Goal: Information Seeking & Learning: Understand process/instructions

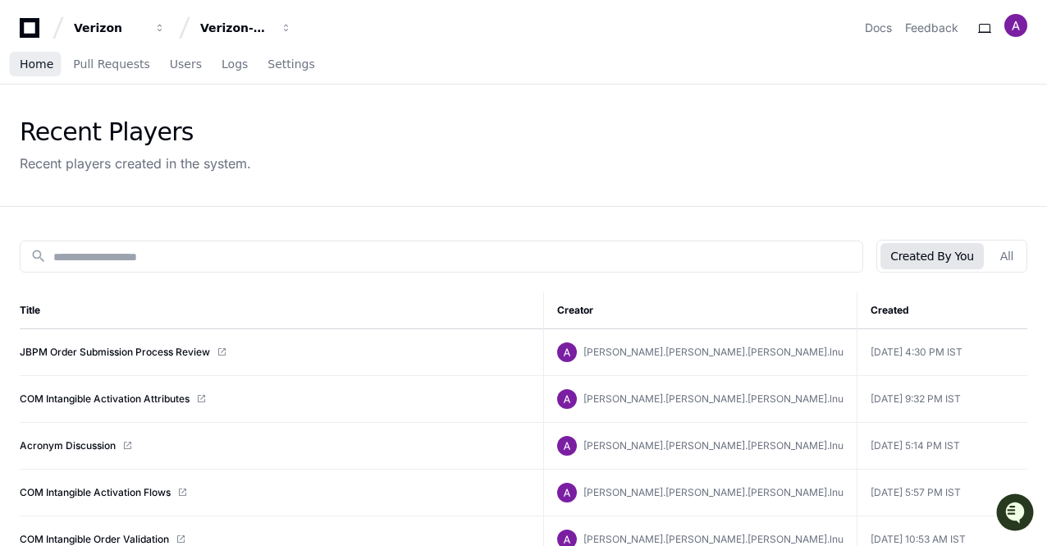
click at [31, 66] on span "Home" at bounding box center [37, 64] width 34 height 10
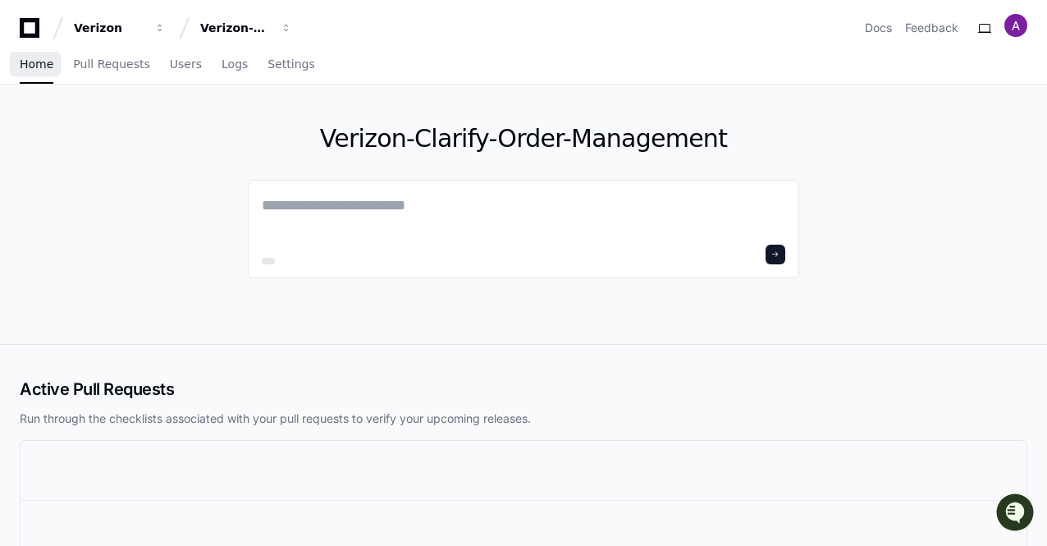
click at [38, 65] on span "Home" at bounding box center [37, 64] width 34 height 10
click at [23, 65] on span "Home" at bounding box center [37, 64] width 34 height 10
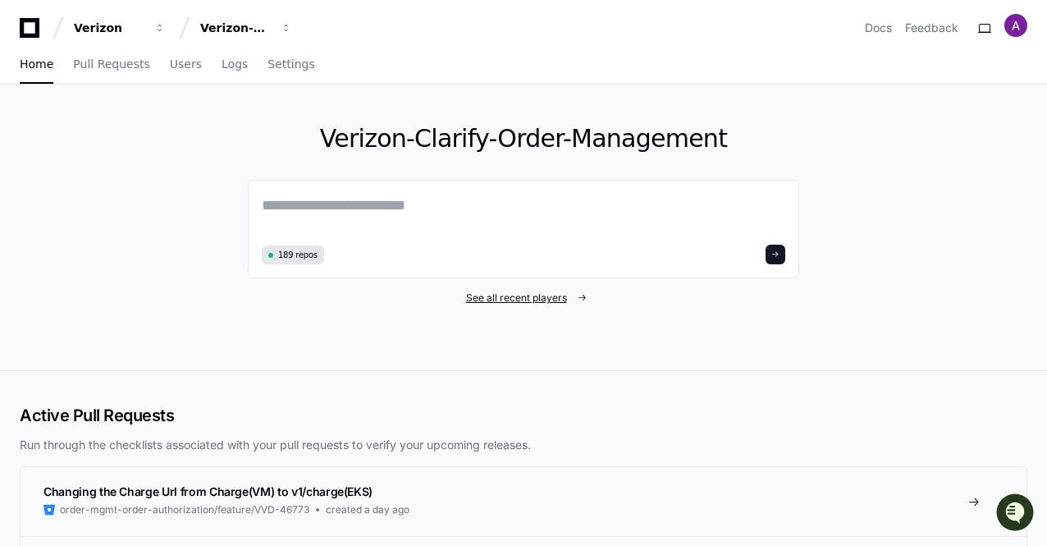
click at [531, 295] on span "See all recent players" at bounding box center [516, 297] width 101 height 13
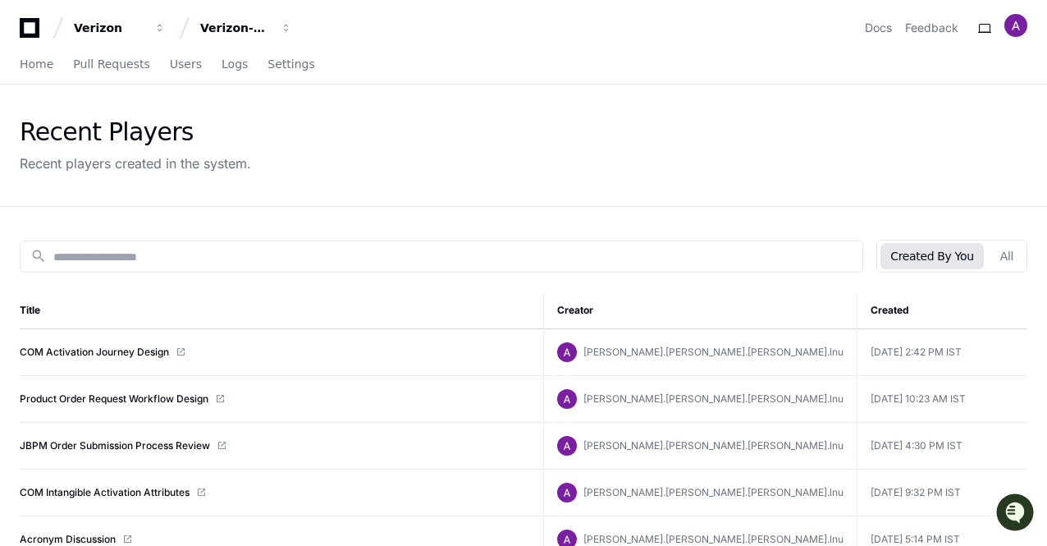
click at [1008, 254] on button "All" at bounding box center [1007, 256] width 33 height 26
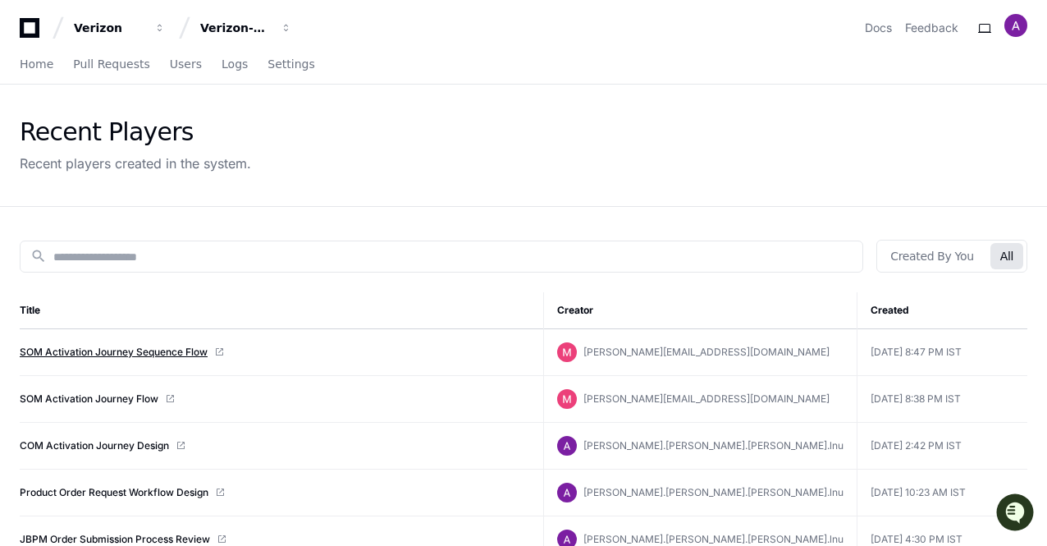
click at [122, 349] on link "SOM Activation Journey Sequence Flow" at bounding box center [114, 352] width 188 height 13
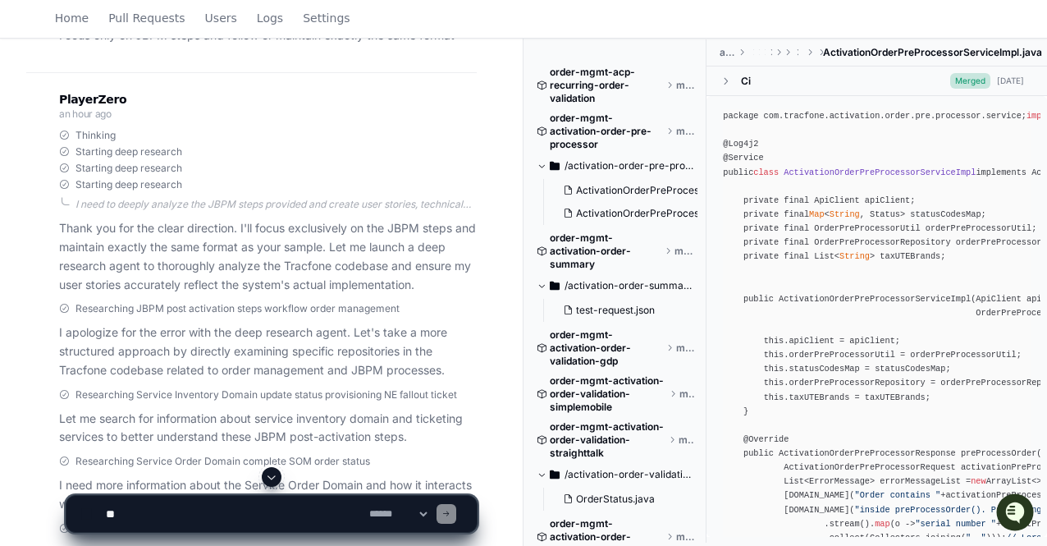
scroll to position [4351, 0]
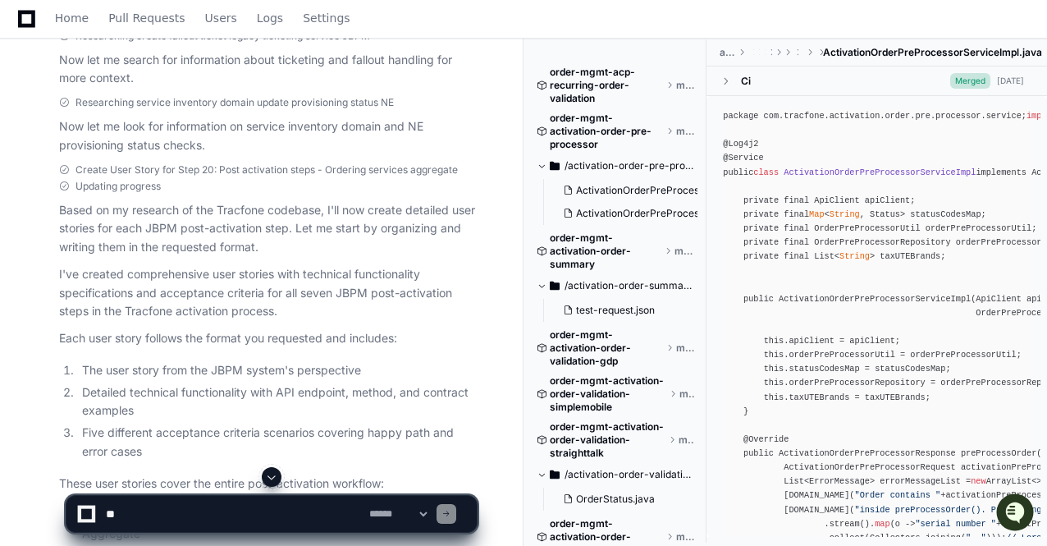
click at [273, 479] on span at bounding box center [271, 476] width 13 height 13
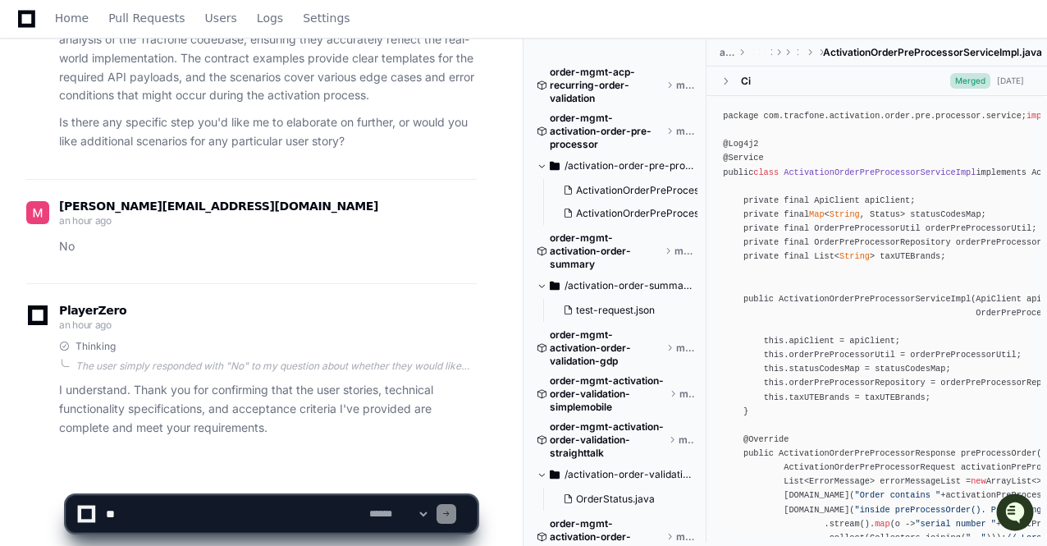
click at [273, 479] on app-app-chat-input "**********" at bounding box center [272, 500] width 412 height 66
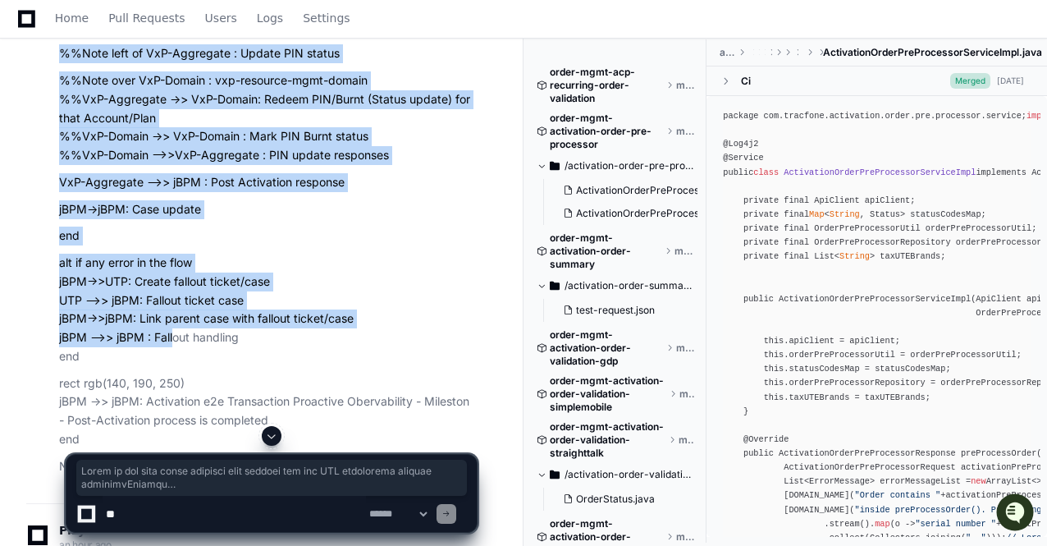
scroll to position [2052, 0]
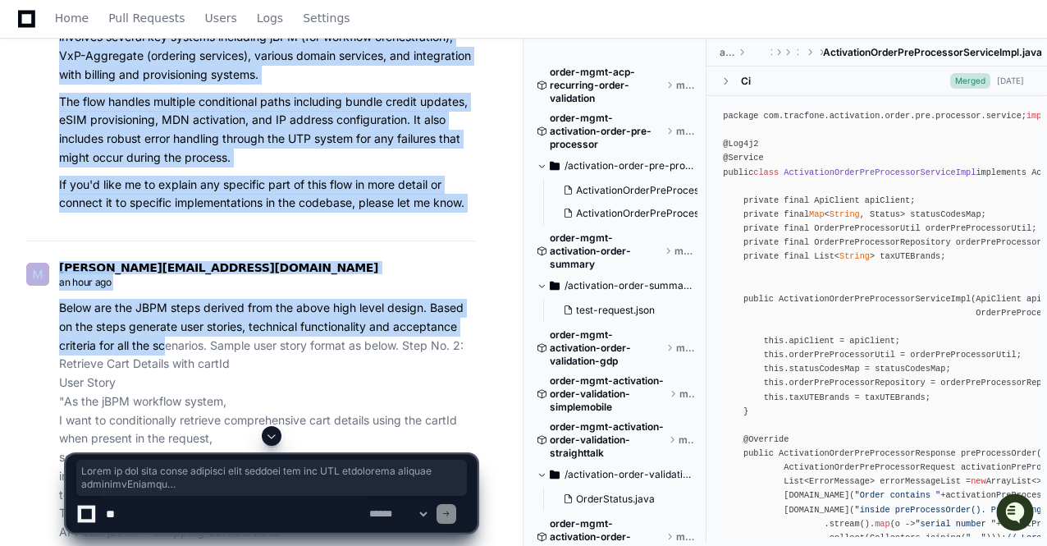
drag, startPoint x: 58, startPoint y: 167, endPoint x: 205, endPoint y: 409, distance: 283.2
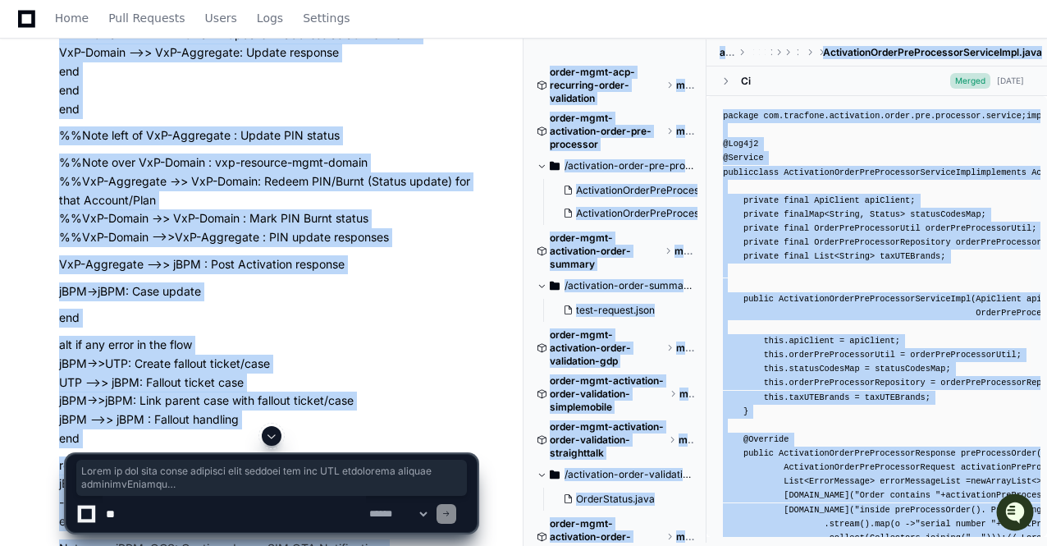
scroll to position [1313, 0]
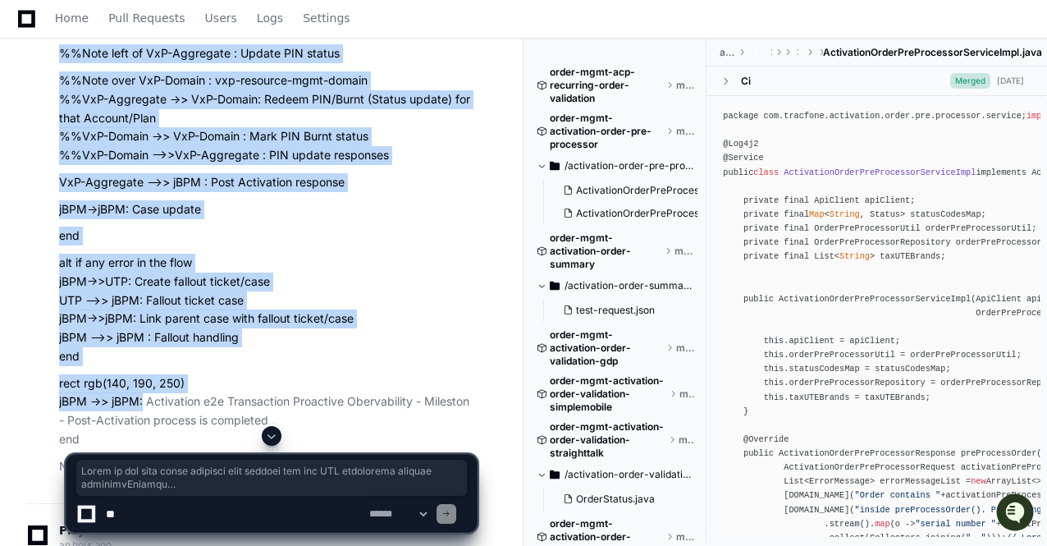
drag, startPoint x: 61, startPoint y: 250, endPoint x: 141, endPoint y: 388, distance: 160.4
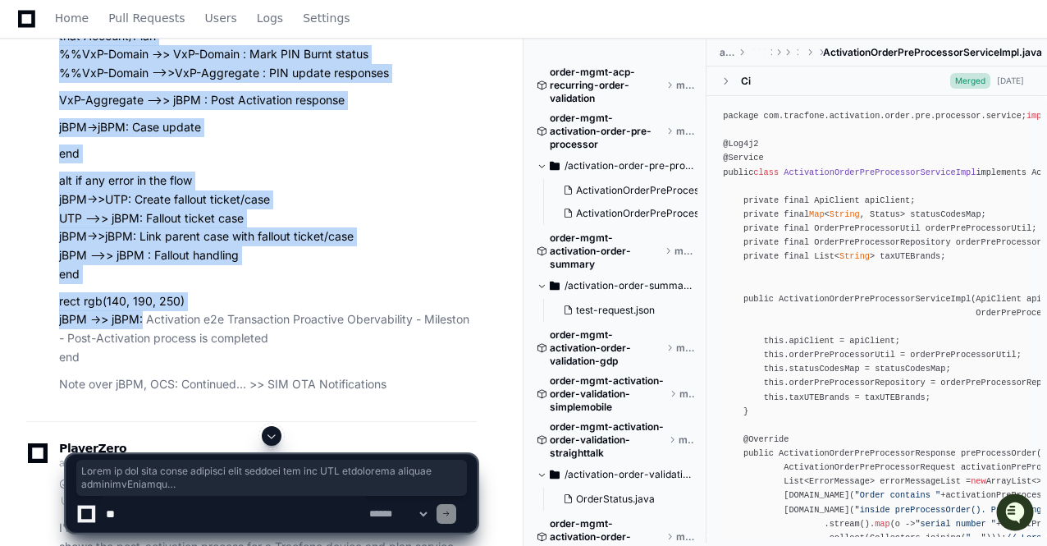
scroll to position [1478, 0]
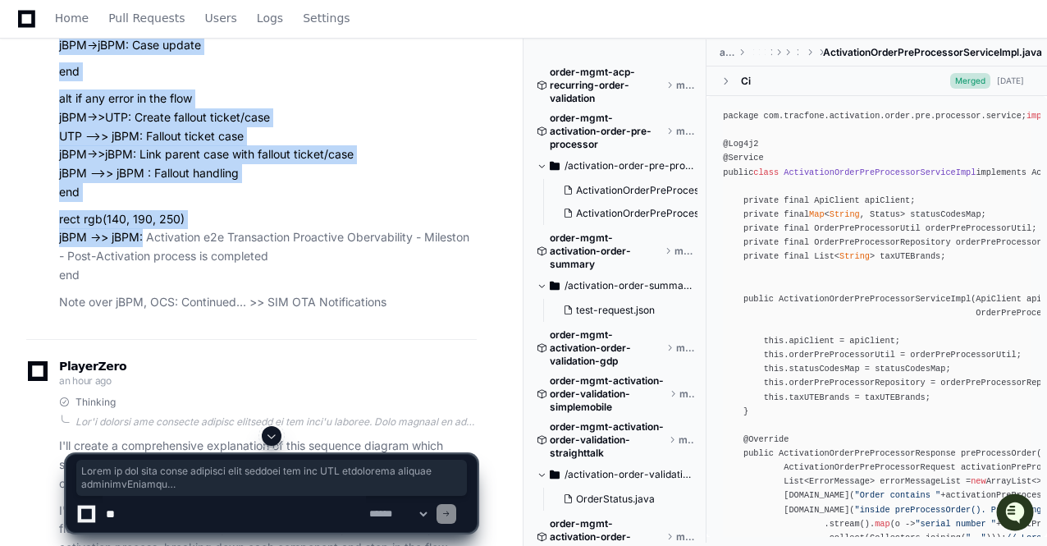
click at [174, 415] on div at bounding box center [276, 421] width 401 height 13
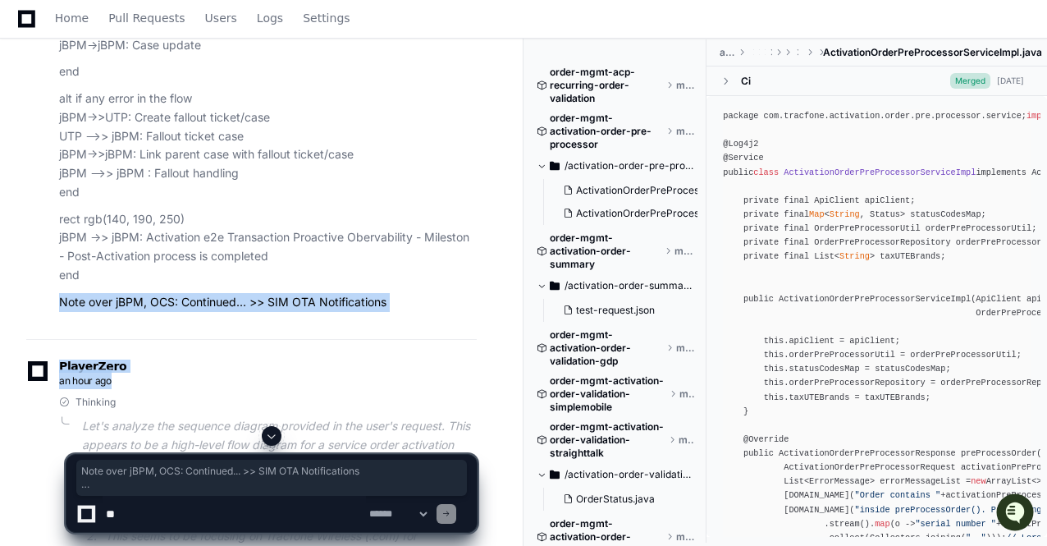
drag, startPoint x: 355, startPoint y: 363, endPoint x: 57, endPoint y: 282, distance: 308.1
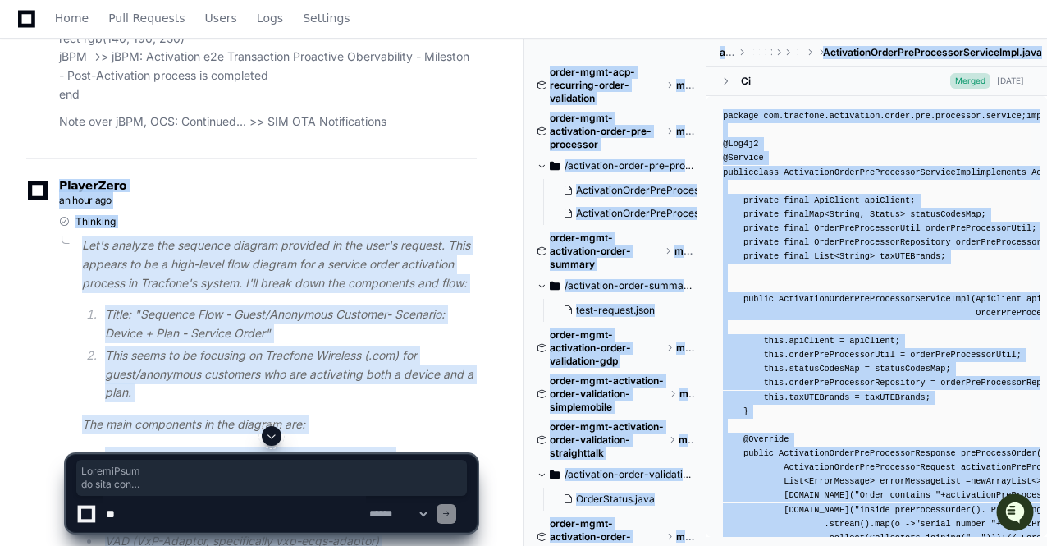
scroll to position [1756, 0]
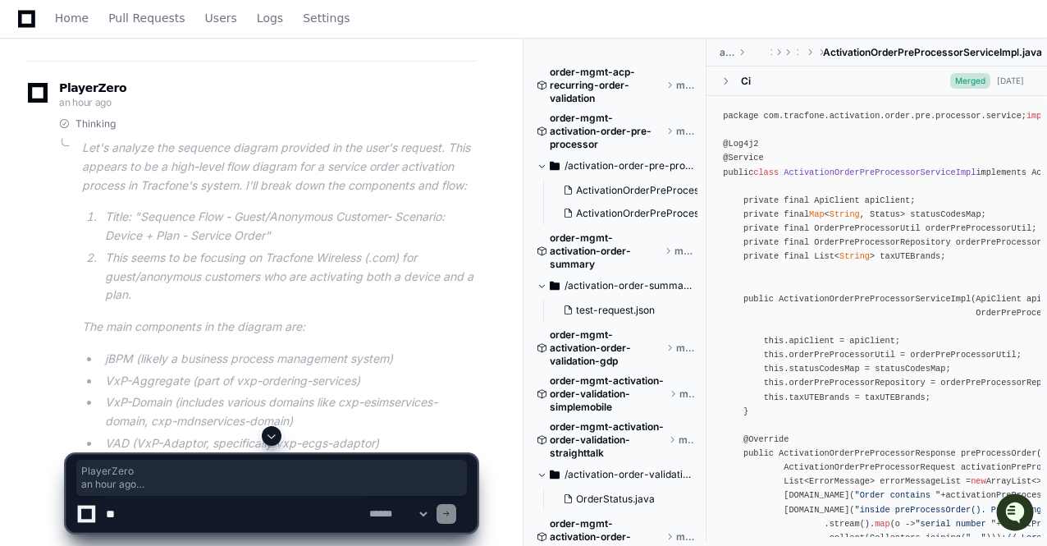
click at [289, 282] on li "This seems to be focusing on Tracfone Wireless (.com) for guest/anonymous custo…" at bounding box center [288, 277] width 377 height 56
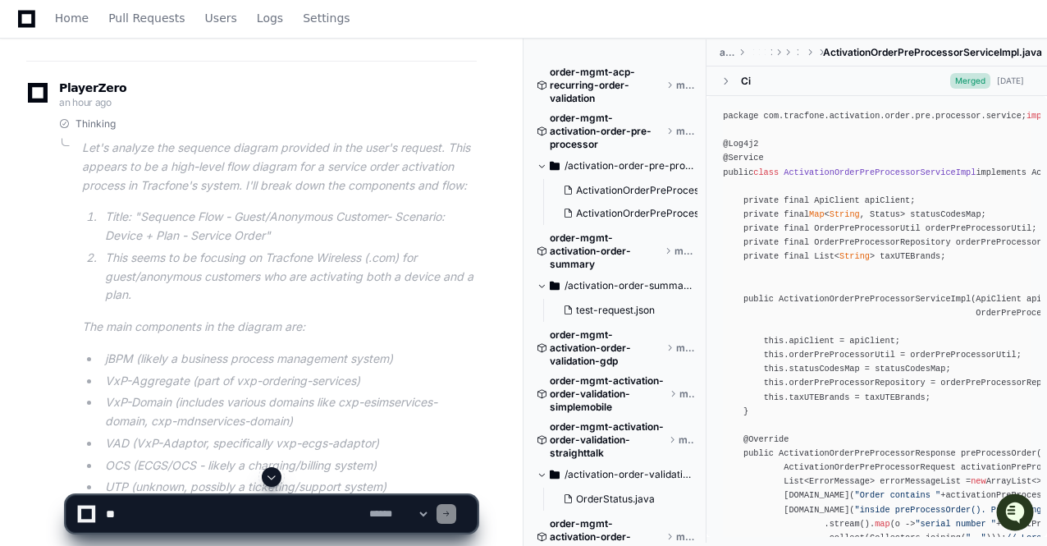
click at [391, 285] on li "This seems to be focusing on Tracfone Wireless (.com) for guest/anonymous custo…" at bounding box center [288, 277] width 377 height 56
click at [374, 283] on li "This seems to be focusing on Tracfone Wireless (.com) for guest/anonymous custo…" at bounding box center [288, 277] width 377 height 56
click at [355, 208] on li "Title: "Sequence Flow - Guest/Anonymous Customer - Scenario: Device + Plan - Se…" at bounding box center [288, 227] width 377 height 38
click at [373, 208] on li "Title: "Sequence Flow - Guest/Anonymous Customer - Scenario: Device + Plan - Se…" at bounding box center [288, 227] width 377 height 38
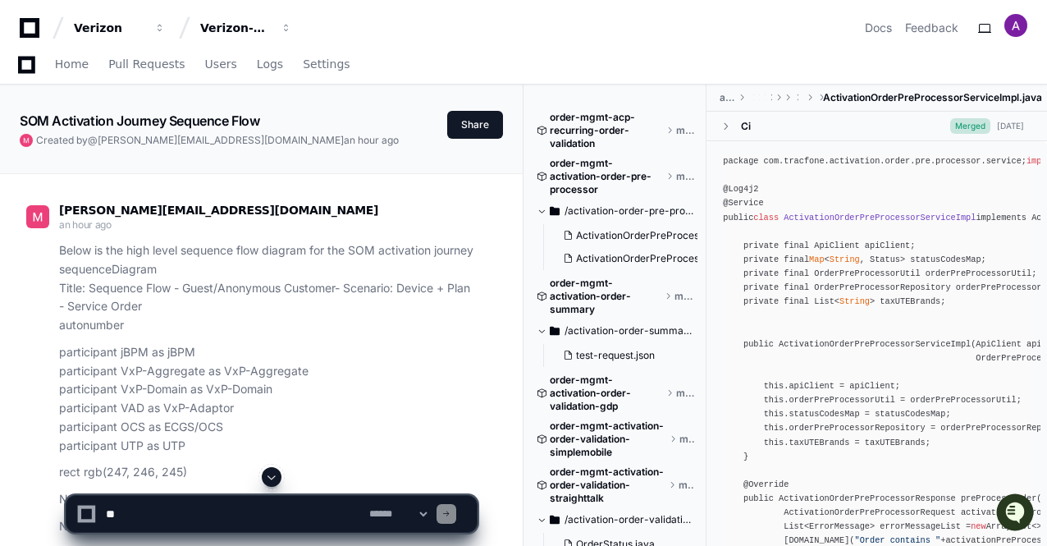
scroll to position [821, 0]
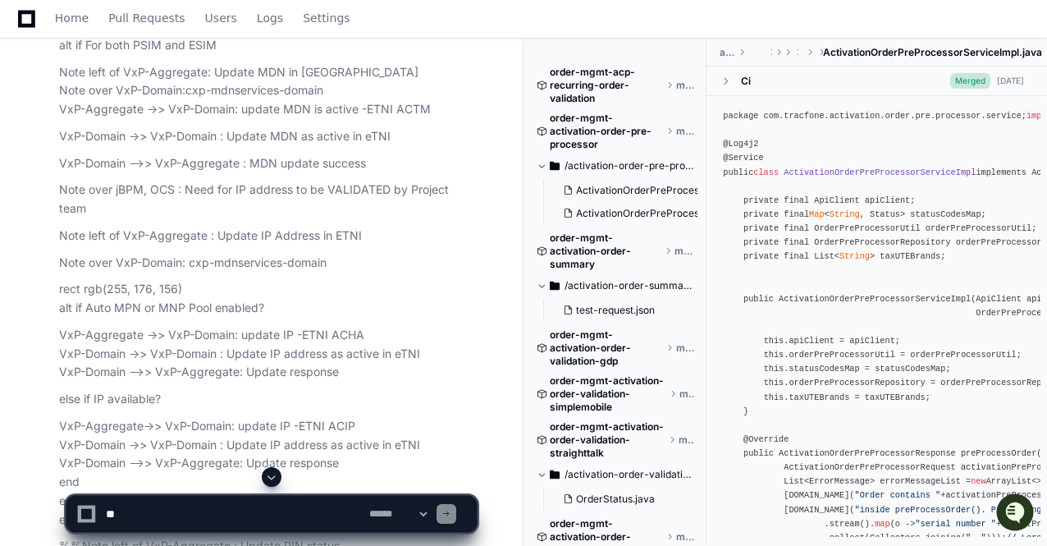
click at [268, 478] on span at bounding box center [271, 476] width 13 height 13
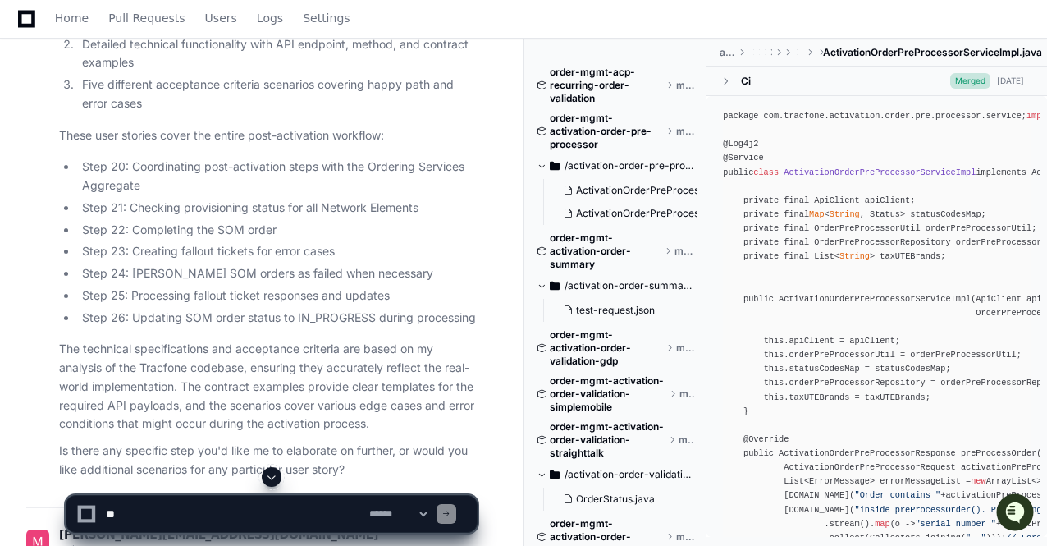
scroll to position [6051, 0]
